Goal: Task Accomplishment & Management: Manage account settings

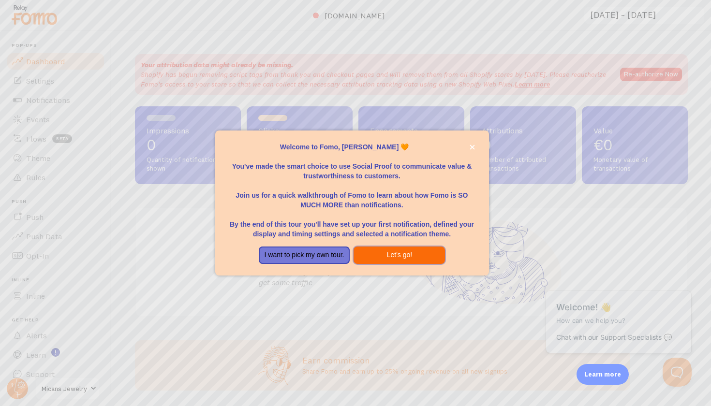
click at [376, 252] on button "Let's go!" at bounding box center [399, 255] width 91 height 17
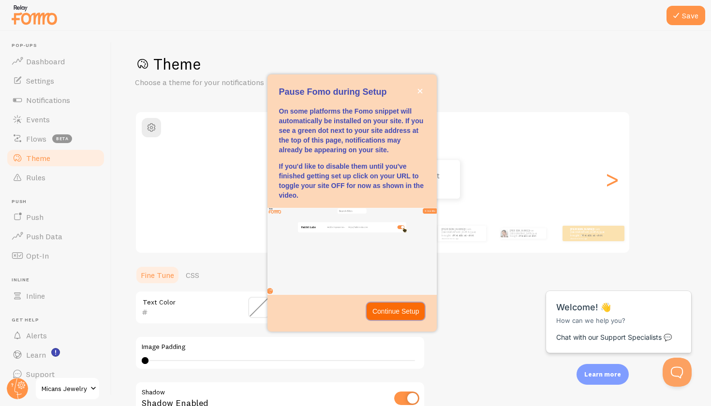
click at [392, 314] on button "Continue Setup" at bounding box center [396, 311] width 59 height 17
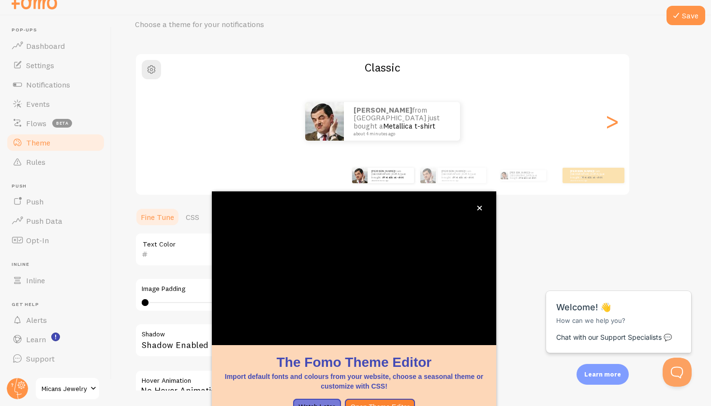
scroll to position [8, 0]
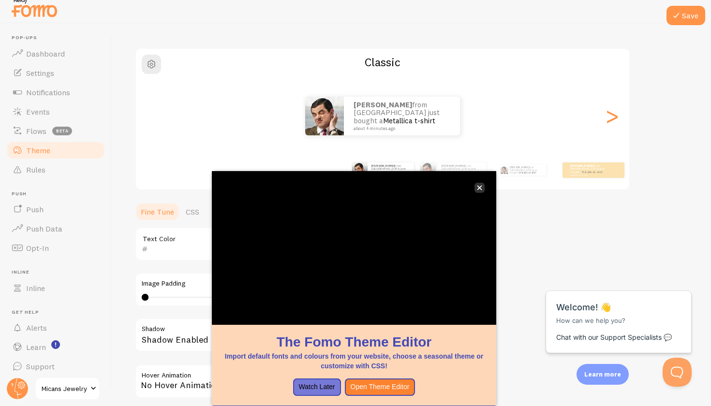
click at [483, 190] on button "close," at bounding box center [479, 188] width 10 height 10
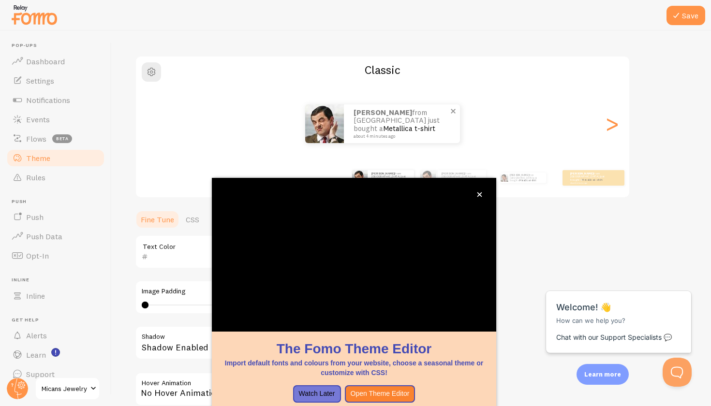
scroll to position [7, 0]
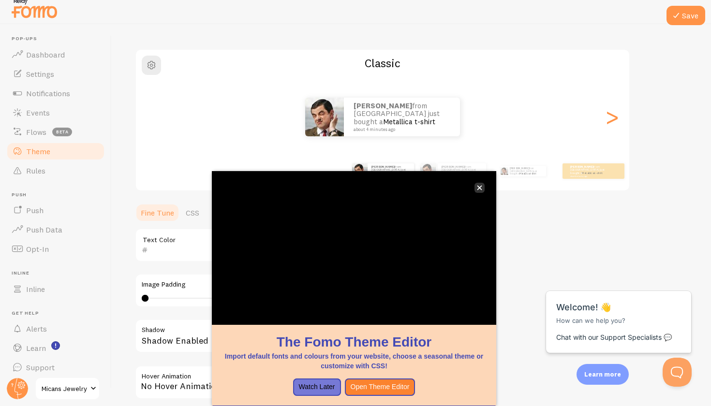
click at [478, 190] on icon "close," at bounding box center [479, 188] width 5 height 5
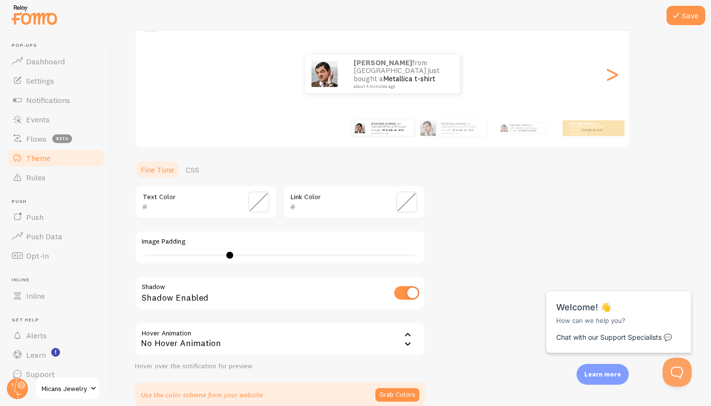
scroll to position [108, 0]
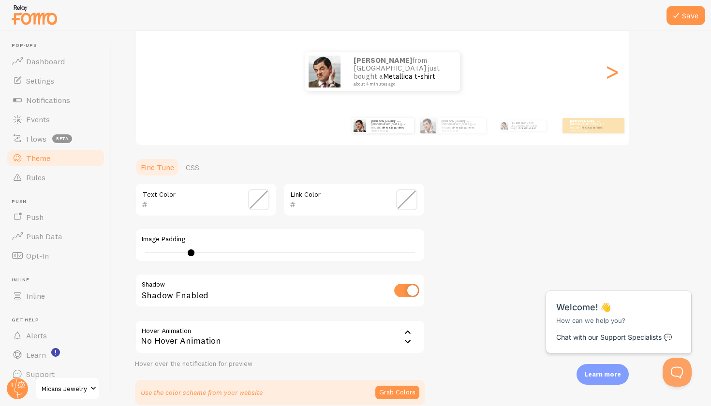
type input "9"
drag, startPoint x: 146, startPoint y: 254, endPoint x: 209, endPoint y: 254, distance: 63.4
click at [209, 254] on div at bounding box center [209, 253] width 7 height 7
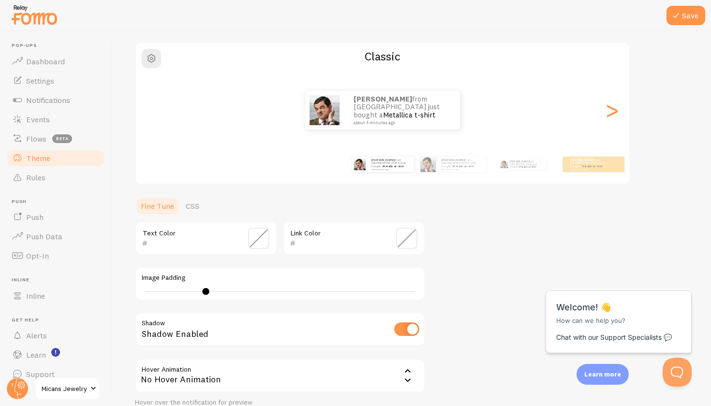
scroll to position [68, 0]
click at [397, 333] on input "checkbox" at bounding box center [406, 331] width 25 height 14
click at [398, 333] on input "checkbox" at bounding box center [406, 331] width 25 height 14
checkbox input "true"
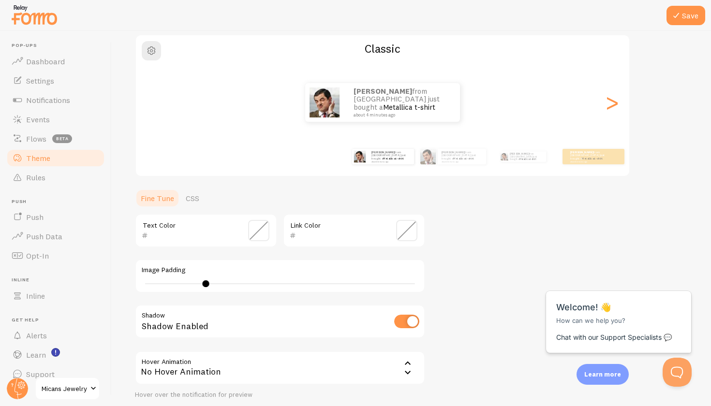
scroll to position [77, 0]
click at [388, 357] on div "No Hover Animation" at bounding box center [280, 368] width 290 height 34
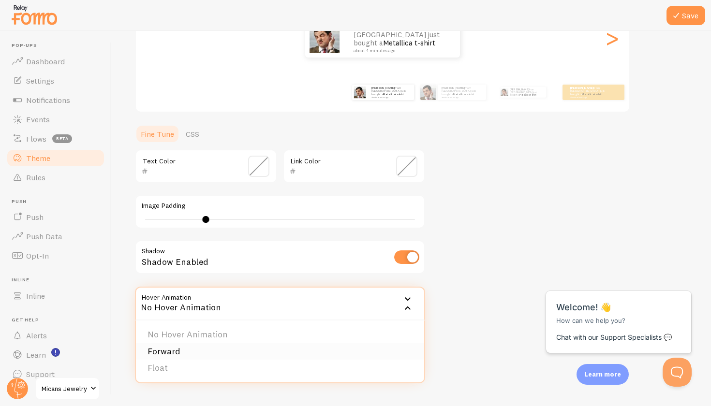
scroll to position [144, 0]
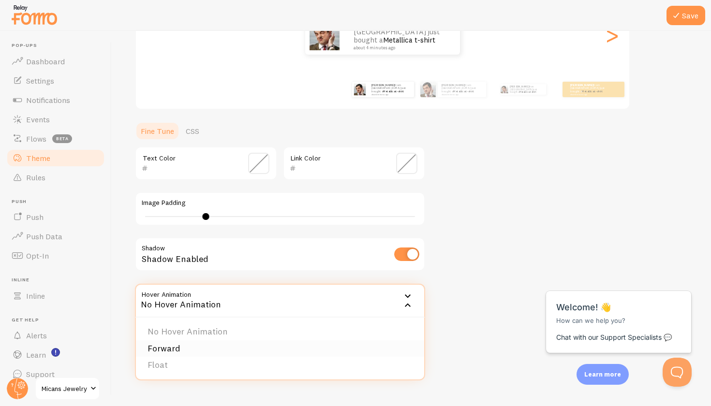
click at [205, 349] on li "Forward" at bounding box center [280, 348] width 288 height 17
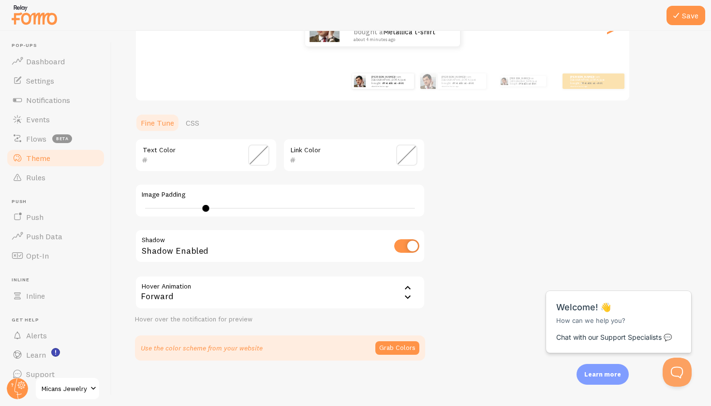
scroll to position [152, 0]
click at [394, 345] on button "Grab Colors" at bounding box center [397, 349] width 44 height 14
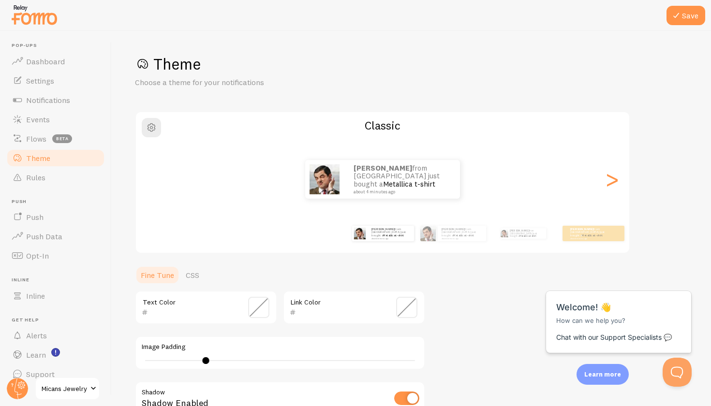
scroll to position [0, 0]
click at [260, 305] on span at bounding box center [258, 307] width 21 height 21
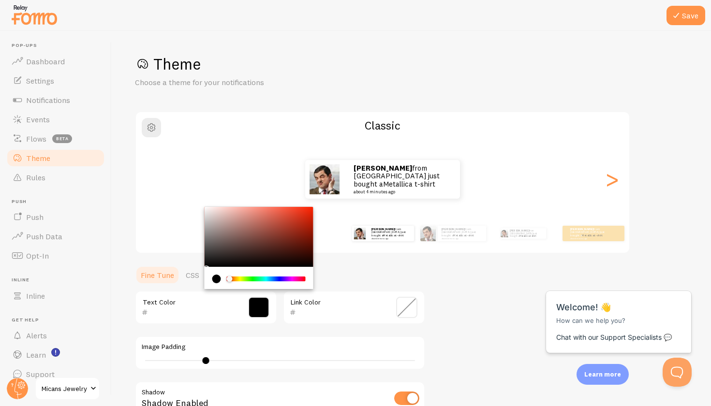
type input "000000"
drag, startPoint x: 229, startPoint y: 280, endPoint x: 209, endPoint y: 281, distance: 20.3
click at [208, 280] on div "Chrome color picker" at bounding box center [259, 278] width 109 height 22
click at [363, 307] on input "text" at bounding box center [340, 313] width 89 height 12
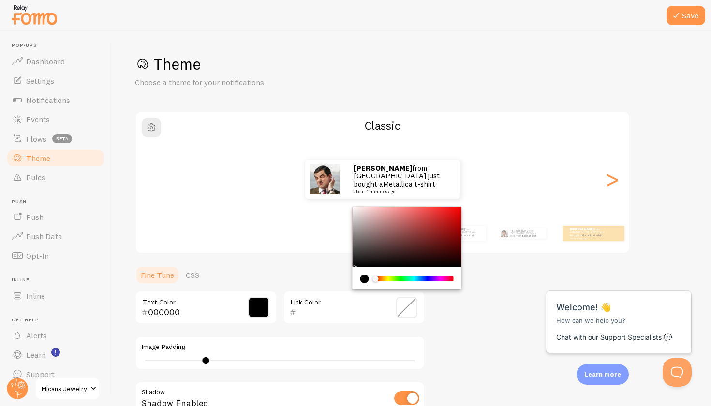
click at [401, 306] on span at bounding box center [406, 307] width 21 height 21
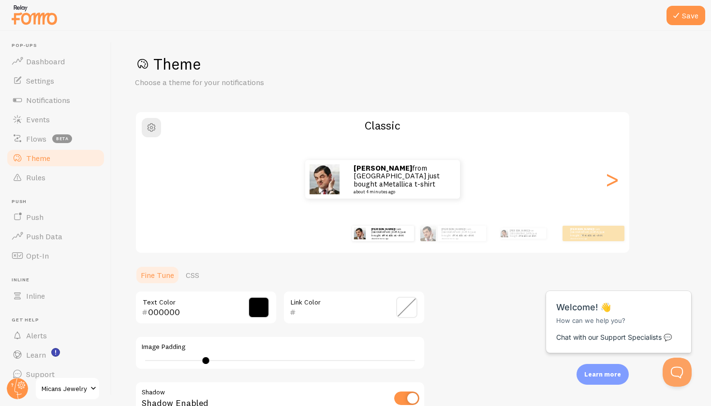
click at [392, 301] on div "Link Color" at bounding box center [354, 308] width 142 height 34
click at [387, 297] on div "Link Color" at bounding box center [354, 308] width 142 height 34
click at [407, 302] on span at bounding box center [406, 307] width 21 height 21
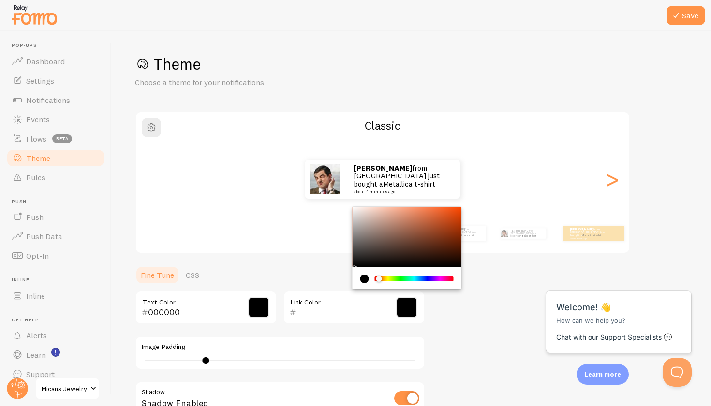
type input "000000"
drag, startPoint x: 379, startPoint y: 280, endPoint x: 348, endPoint y: 279, distance: 31.5
click at [348, 279] on section "Fine Tune CSS 000000 Text Color 000000 Link Color Image Padding 9 Shadow Shadow…" at bounding box center [280, 388] width 290 height 244
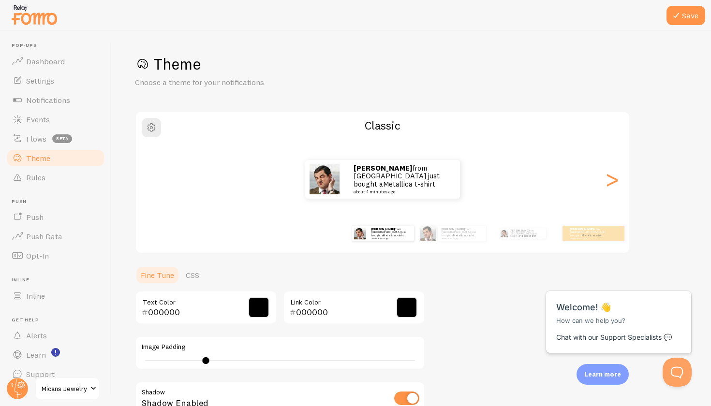
click at [458, 313] on div "Theme Choose a theme for your notifications Classic Michael from Austria just b…" at bounding box center [411, 281] width 553 height 455
click at [612, 184] on div ">" at bounding box center [612, 180] width 12 height 70
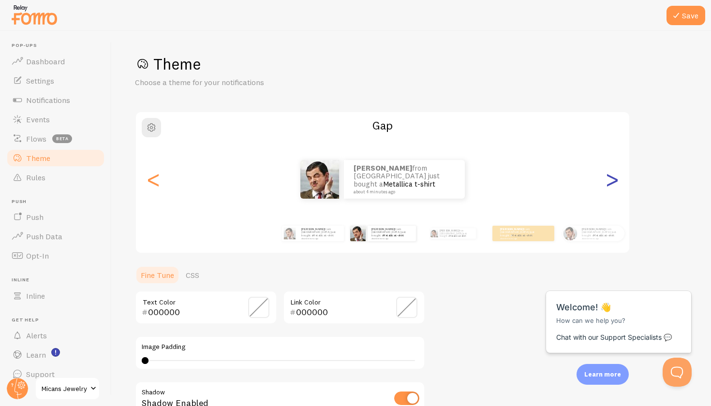
type input "0"
click at [134, 183] on div "Save Theme Choose a theme for your notifications Gap Michael from Austria just …" at bounding box center [411, 218] width 599 height 375
click at [149, 181] on div "<" at bounding box center [154, 180] width 12 height 70
type input "000000"
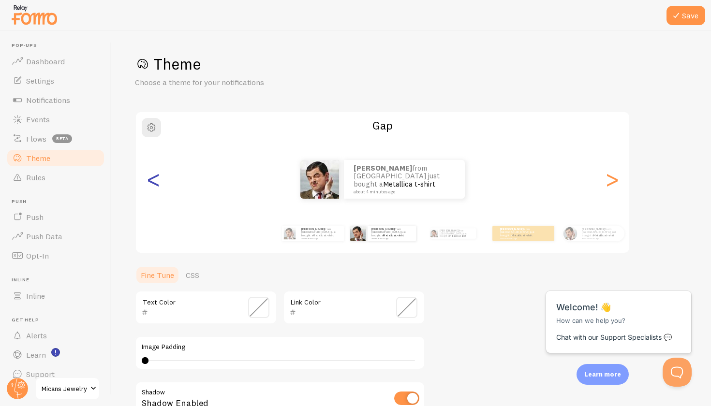
type input "9"
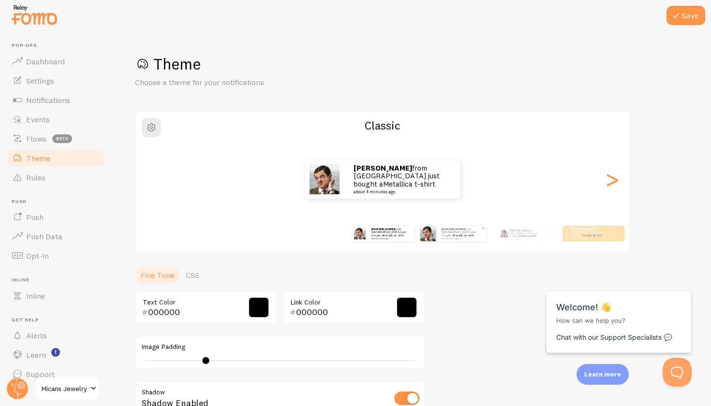
click at [437, 232] on div "Michael from Austria just bought a Metallica t-shirt about 4 minutes ago" at bounding box center [453, 233] width 66 height 15
type input "0"
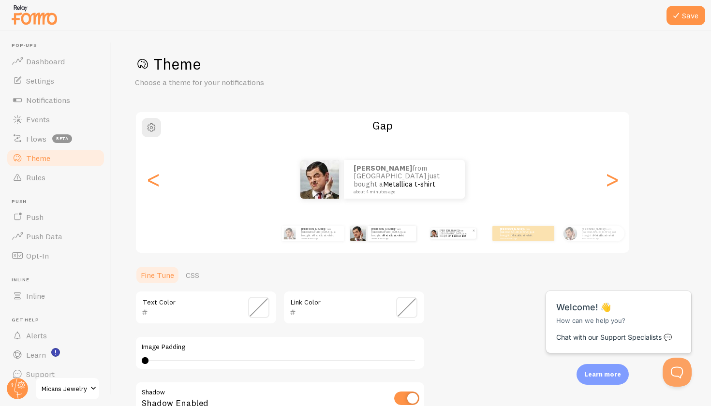
click at [450, 235] on link "Metallica t-shirt" at bounding box center [457, 236] width 16 height 3
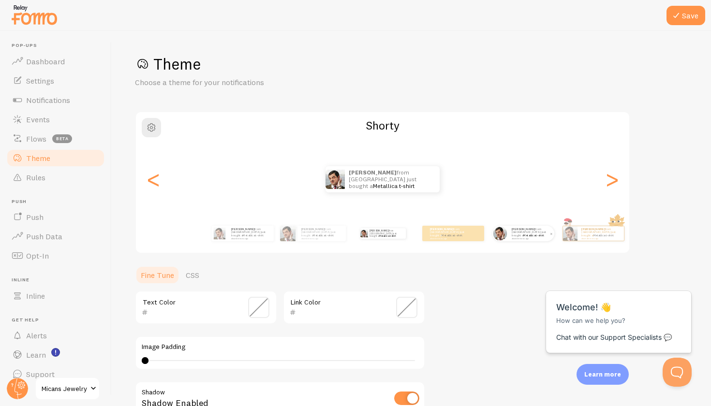
click at [506, 239] on img at bounding box center [500, 233] width 14 height 14
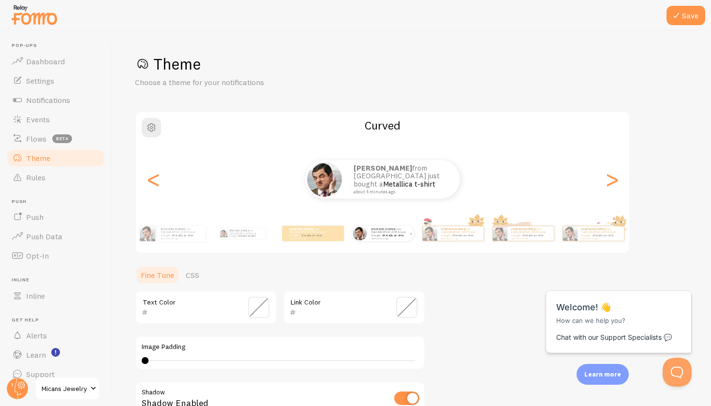
click at [383, 237] on small "about 4 minutes ago" at bounding box center [390, 238] width 38 height 2
click at [394, 237] on div "Michael from Austria just bought a Metallica t-shirt about 4 minutes ago" at bounding box center [391, 233] width 46 height 15
click at [240, 235] on link "Metallica t-shirt" at bounding box center [247, 236] width 16 height 3
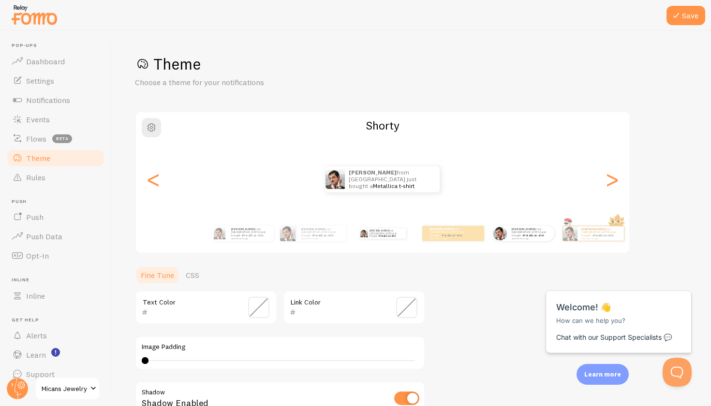
click at [503, 241] on div "Michael from Austria just bought a Metallica t-shirt about 4 minutes ago" at bounding box center [523, 233] width 62 height 27
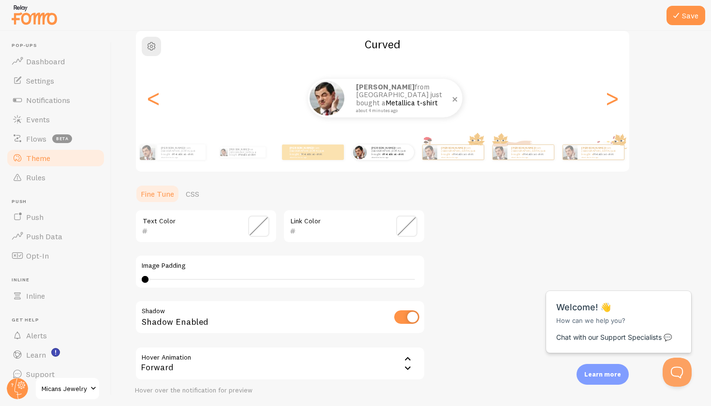
click at [323, 106] on img at bounding box center [327, 98] width 35 height 35
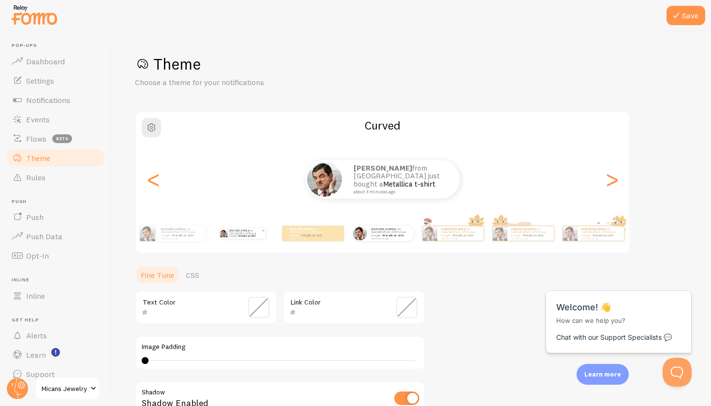
click at [231, 232] on strong "[PERSON_NAME]" at bounding box center [238, 230] width 19 height 3
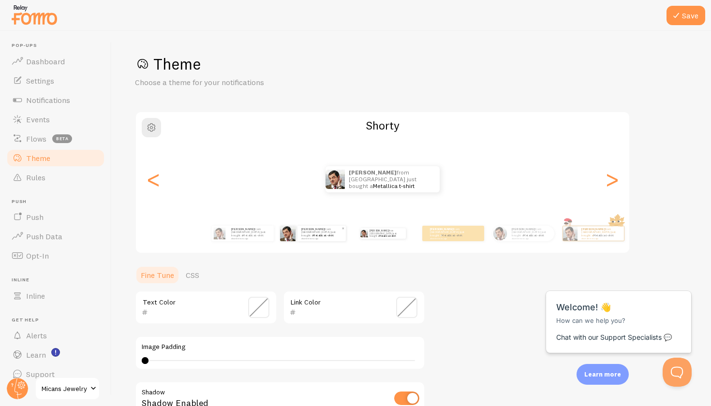
click at [308, 238] on div "Michael from Austria just bought a Metallica t-shirt about 4 minutes ago" at bounding box center [321, 233] width 48 height 15
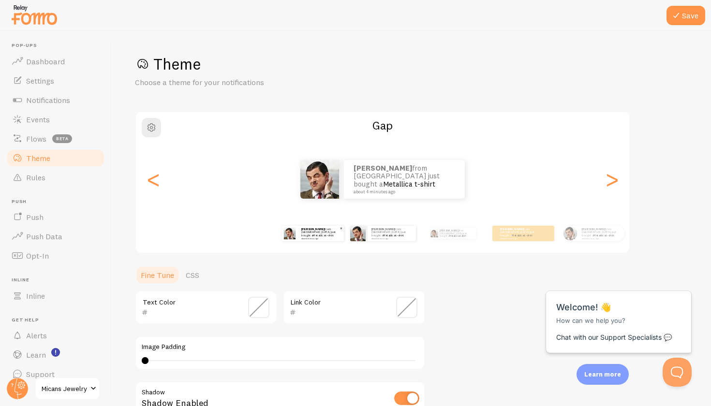
click at [304, 238] on div "Michael from Austria just bought a Metallica t-shirt about 4 minutes ago" at bounding box center [320, 233] width 46 height 15
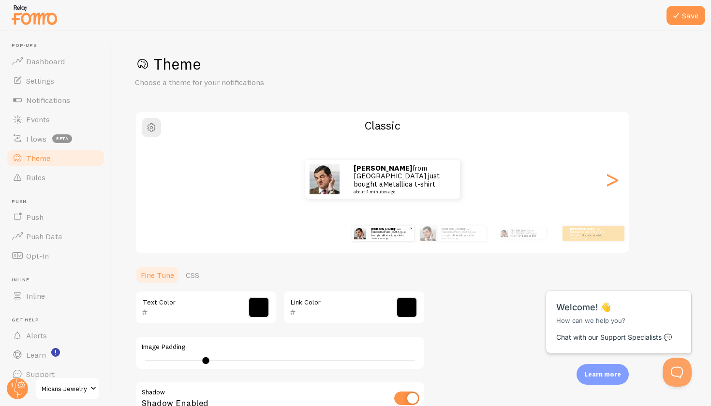
type input "000000"
type input "9"
click at [441, 241] on div "Michael from Austria just bought a Metallica t-shirt about 4 minutes ago" at bounding box center [453, 233] width 62 height 27
type input "0"
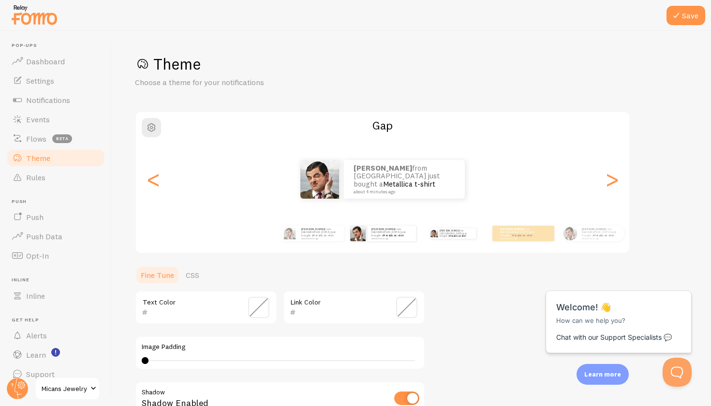
click at [437, 241] on div "Michael from Austria just bought a Metallica t-shirt about 4 minutes ago" at bounding box center [453, 233] width 62 height 27
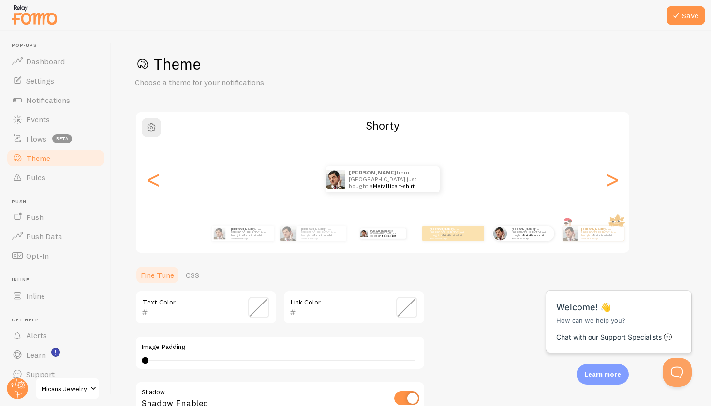
click at [510, 240] on div "Michael from Austria just bought a Metallica t-shirt about 4 minutes ago" at bounding box center [523, 233] width 62 height 27
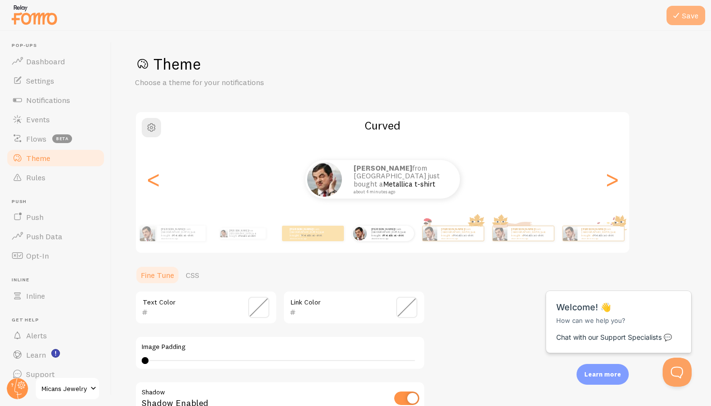
click at [680, 23] on button "Save" at bounding box center [685, 15] width 39 height 19
click at [689, 18] on button "Save" at bounding box center [685, 15] width 39 height 19
drag, startPoint x: 176, startPoint y: 84, endPoint x: 267, endPoint y: 79, distance: 91.6
click at [255, 79] on p "Choose a theme for your notifications" at bounding box center [251, 82] width 232 height 11
click at [268, 79] on p "Choose a theme for your notifications" at bounding box center [251, 82] width 232 height 11
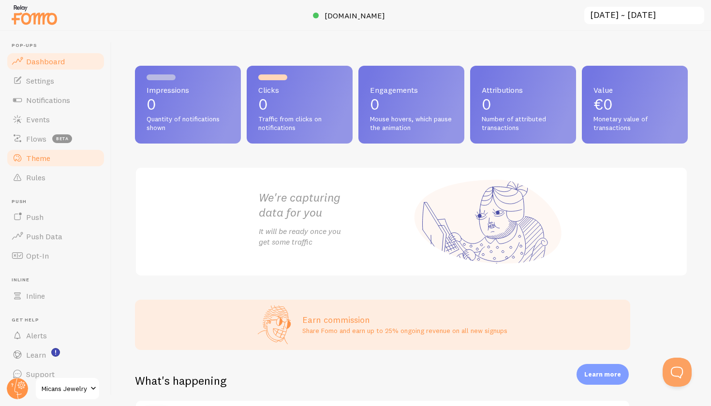
click at [68, 163] on link "Theme" at bounding box center [56, 157] width 100 height 19
